Goal: Navigation & Orientation: Find specific page/section

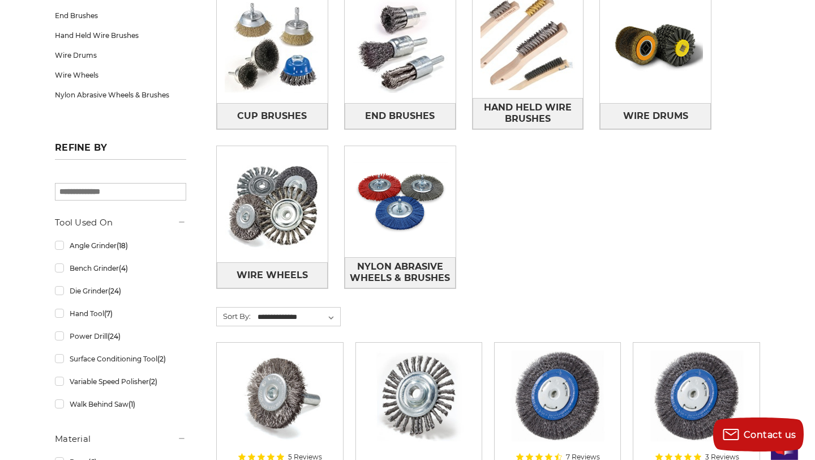
scroll to position [239, 0]
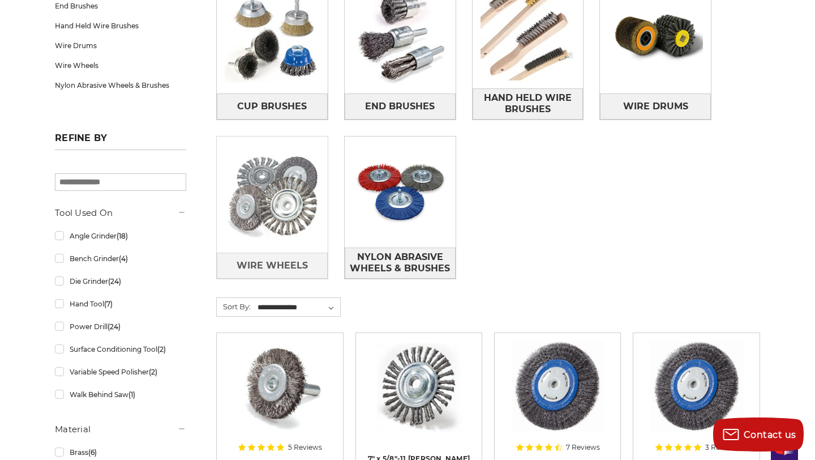
click at [288, 190] on img at bounding box center [272, 194] width 111 height 111
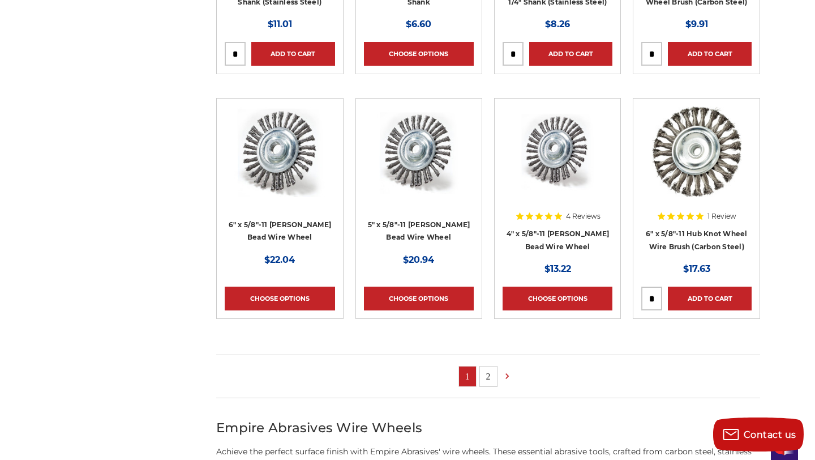
scroll to position [648, 0]
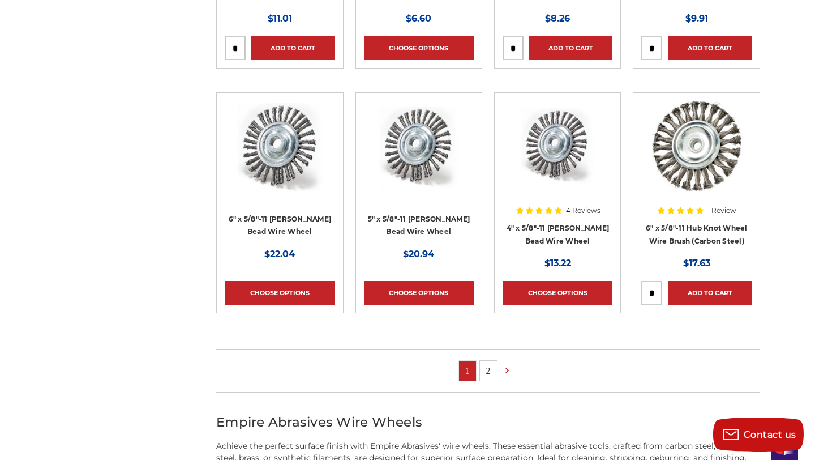
click at [491, 376] on link "2" at bounding box center [488, 371] width 17 height 20
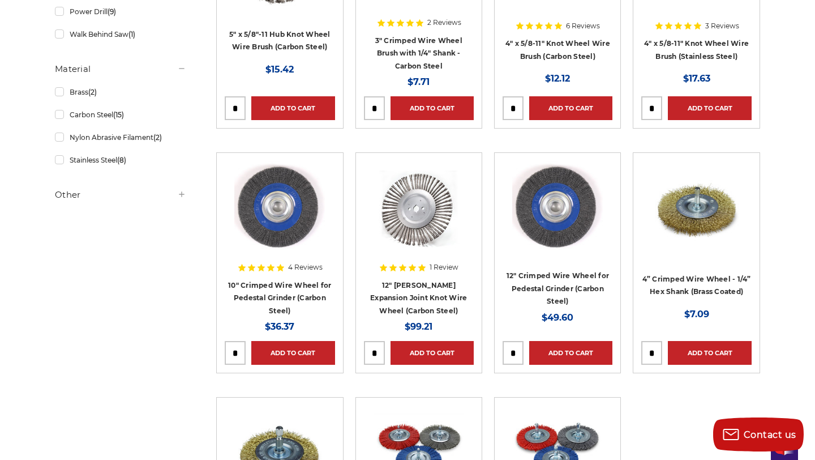
scroll to position [370, 0]
